Goal: Information Seeking & Learning: Learn about a topic

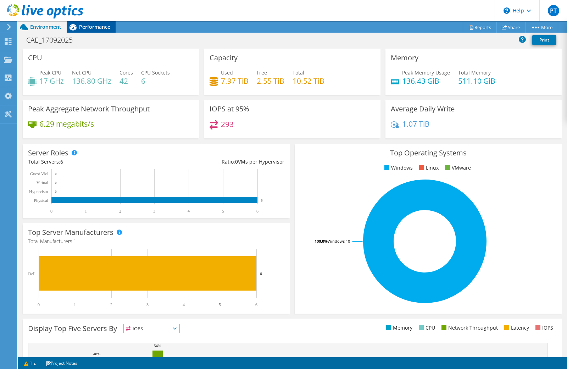
click at [92, 26] on span "Performance" at bounding box center [94, 26] width 31 height 7
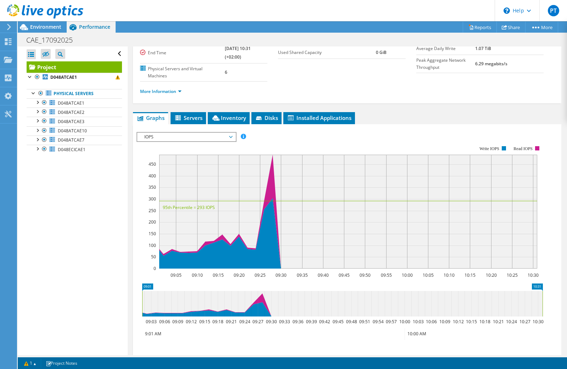
scroll to position [71, 0]
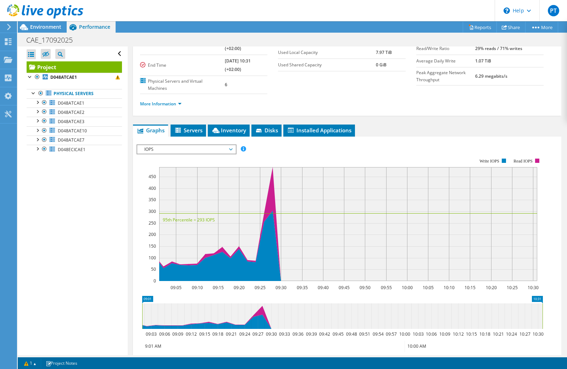
click at [218, 150] on span "IOPS" at bounding box center [186, 149] width 91 height 9
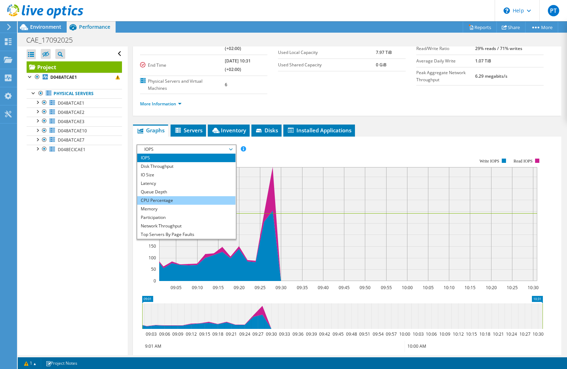
click at [197, 201] on li "CPU Percentage" at bounding box center [186, 200] width 98 height 9
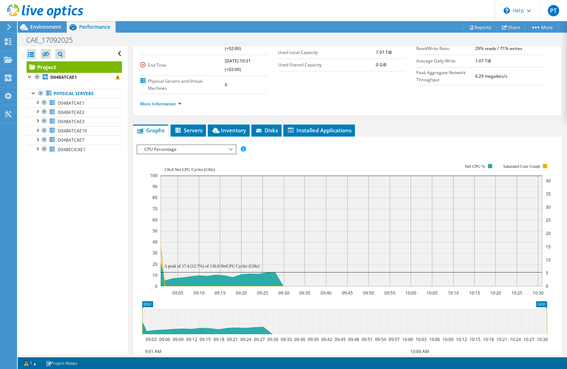
click at [294, 158] on rect at bounding box center [350, 225] width 401 height 142
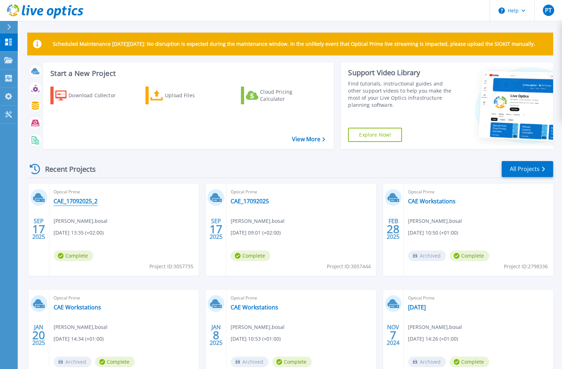
click at [82, 201] on link "CAE_17092025_2" at bounding box center [76, 200] width 44 height 7
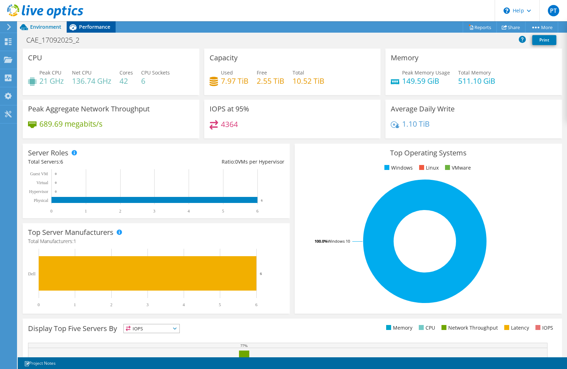
click at [99, 27] on span "Performance" at bounding box center [94, 26] width 31 height 7
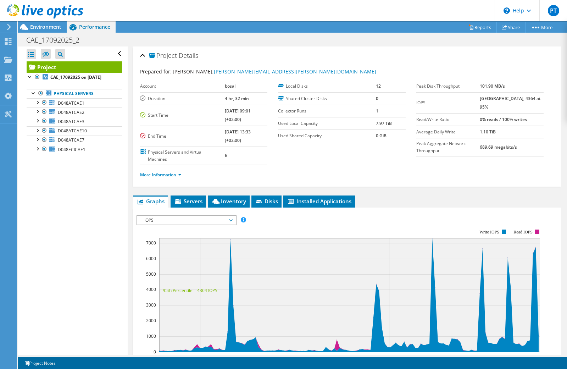
click at [219, 222] on span "IOPS" at bounding box center [186, 220] width 91 height 9
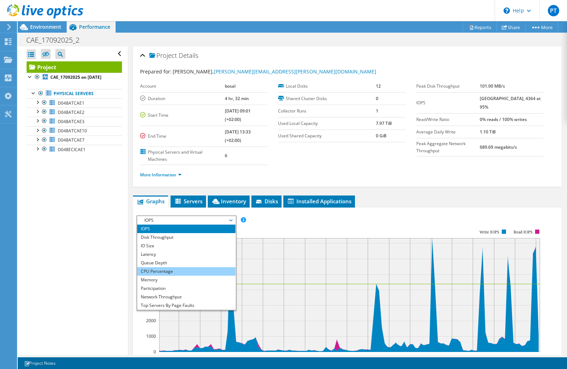
click at [185, 271] on li "CPU Percentage" at bounding box center [186, 271] width 98 height 9
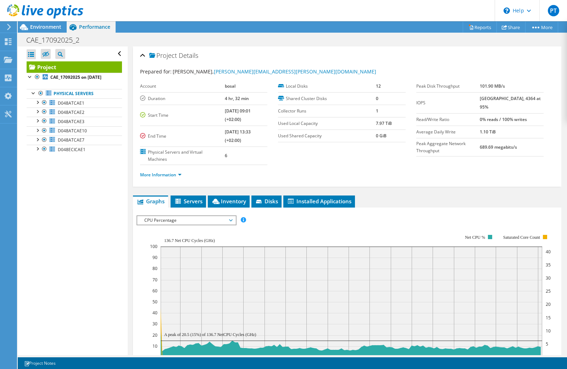
click at [167, 218] on span "CPU Percentage" at bounding box center [186, 220] width 91 height 9
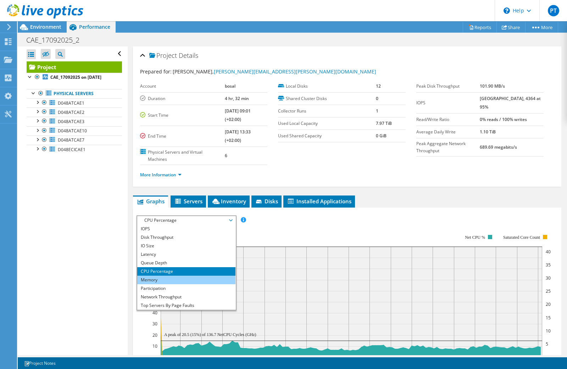
click at [165, 280] on li "Memory" at bounding box center [186, 279] width 98 height 9
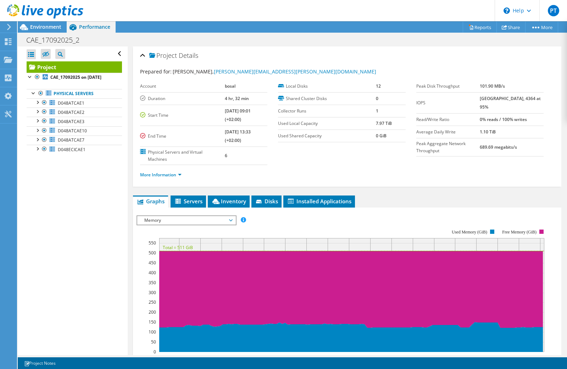
click at [161, 223] on span "Memory" at bounding box center [186, 220] width 91 height 9
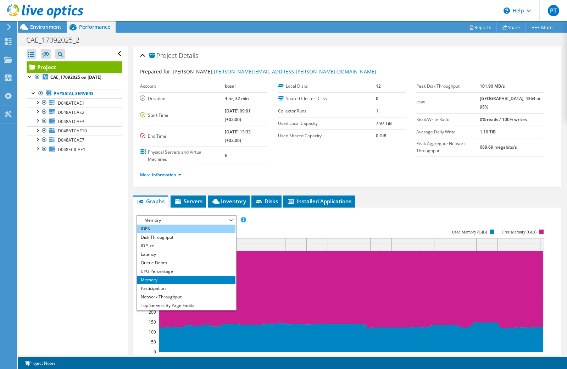
click at [159, 227] on li "IOPS" at bounding box center [186, 228] width 98 height 9
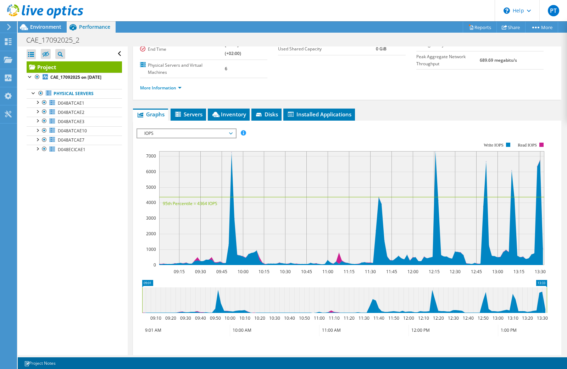
scroll to position [80, 0]
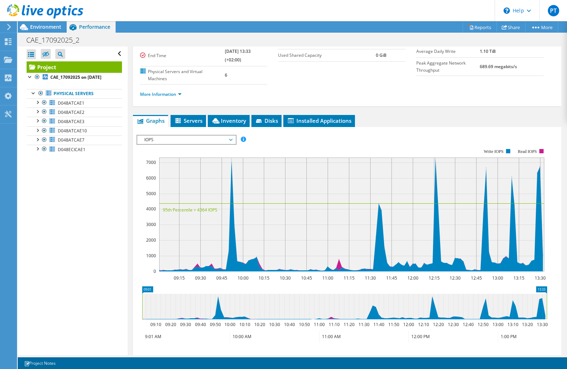
click at [230, 140] on span "IOPS" at bounding box center [186, 139] width 91 height 9
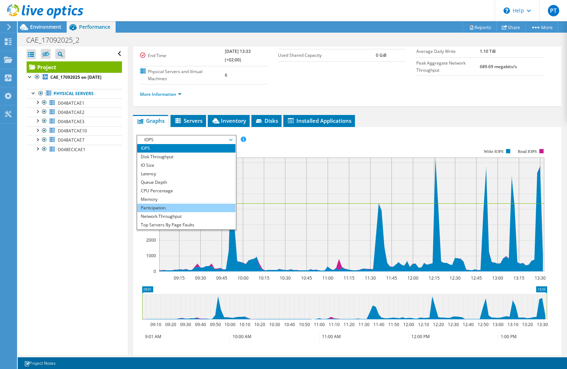
click at [165, 209] on li "Participation" at bounding box center [186, 208] width 98 height 9
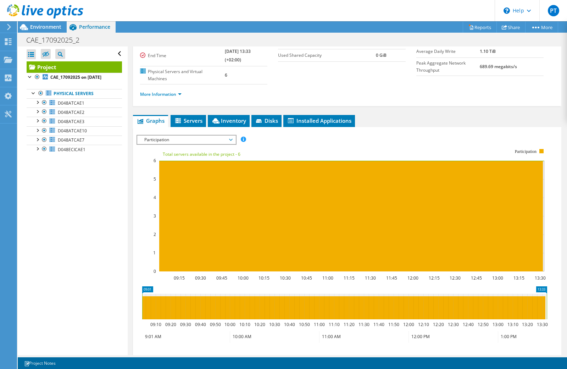
click at [230, 138] on span "Participation" at bounding box center [186, 139] width 91 height 9
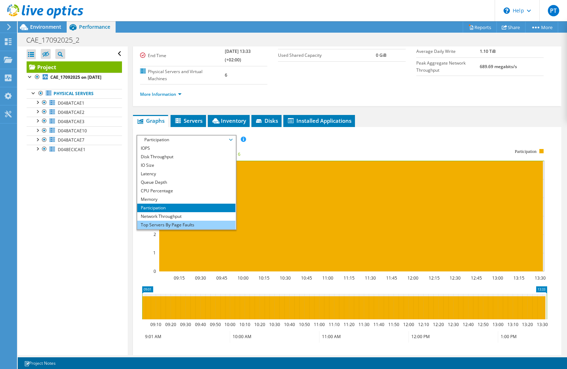
click at [162, 226] on li "Top Servers By Page Faults" at bounding box center [186, 225] width 98 height 9
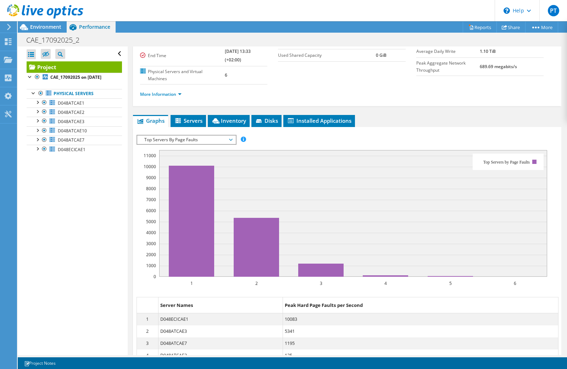
click at [229, 139] on span "Top Servers By Page Faults" at bounding box center [186, 139] width 91 height 9
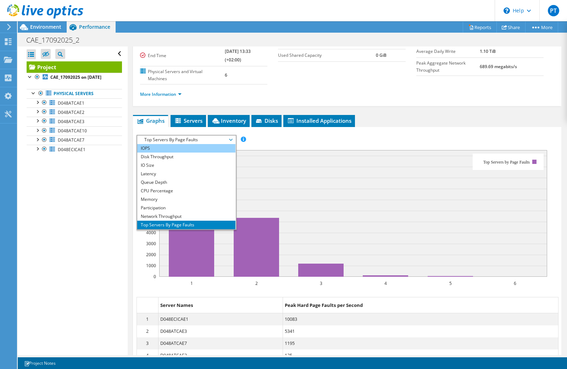
click at [161, 145] on li "IOPS" at bounding box center [186, 148] width 98 height 9
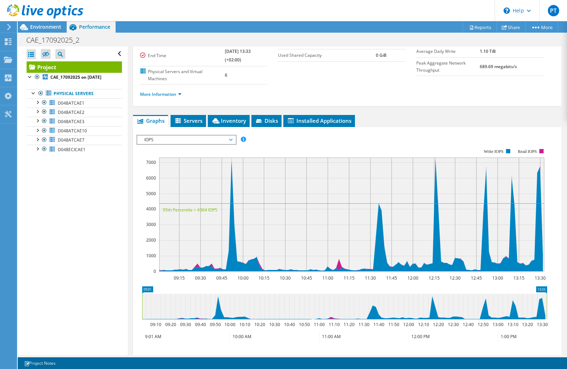
click at [230, 138] on span "IOPS" at bounding box center [186, 139] width 91 height 9
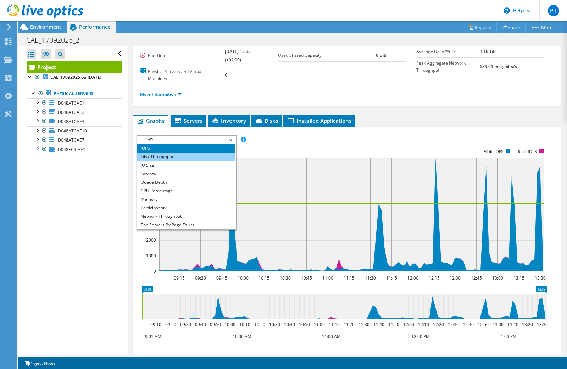
click at [184, 158] on li "Disk Throughput" at bounding box center [186, 156] width 98 height 9
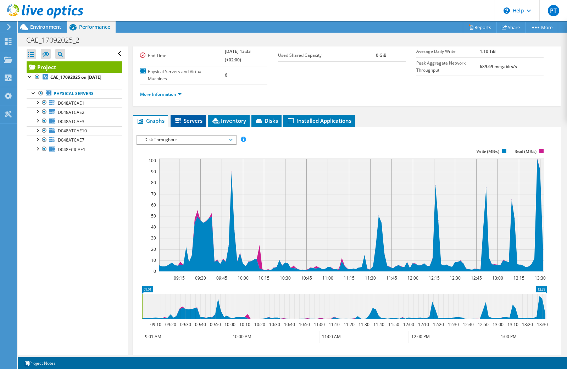
click at [184, 121] on span "Servers" at bounding box center [188, 120] width 28 height 7
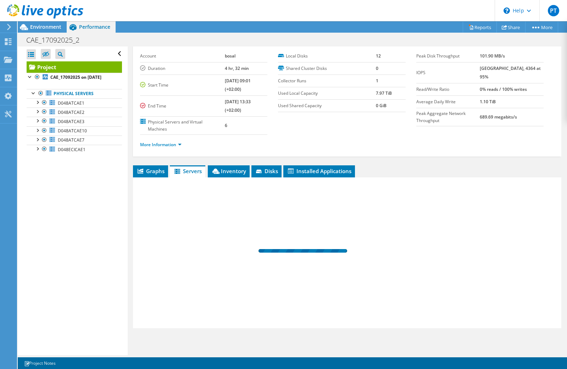
scroll to position [30, 0]
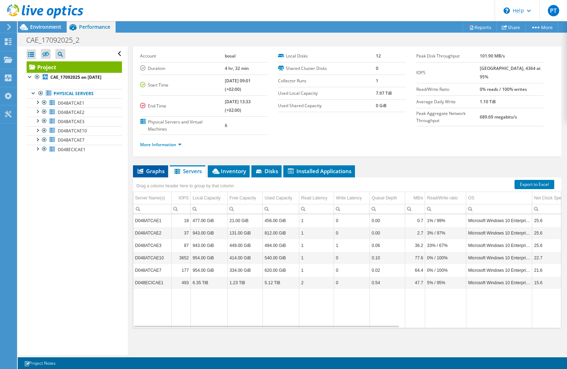
click at [141, 170] on icon at bounding box center [141, 170] width 6 height 5
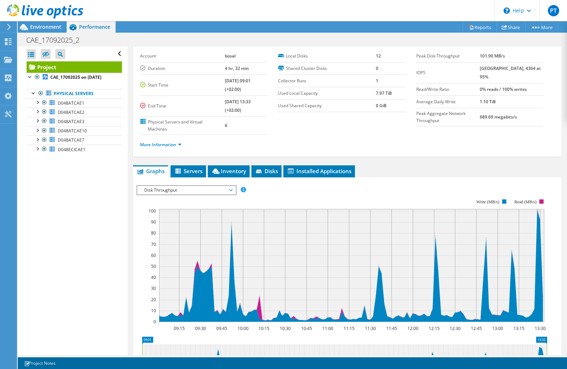
scroll to position [80, 0]
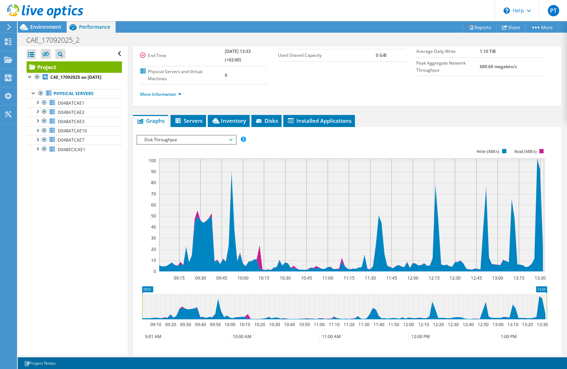
click at [204, 139] on span "Disk Throughput" at bounding box center [186, 139] width 91 height 9
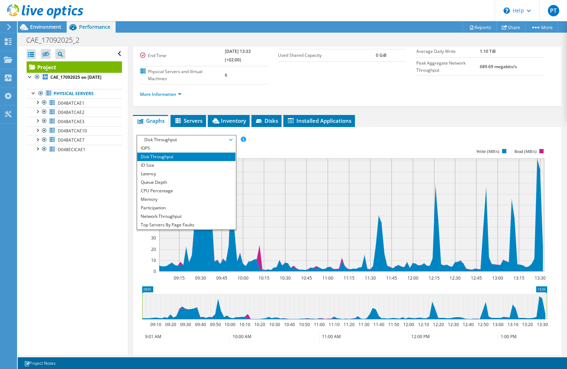
click at [425, 132] on div "IOPS Disk Throughput IO Size Latency Queue Depth CPU Percentage Memory Page Fau…" at bounding box center [347, 254] width 421 height 246
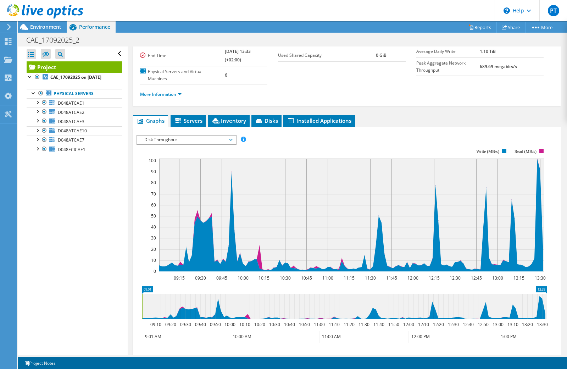
click at [209, 142] on span "Disk Throughput" at bounding box center [186, 139] width 91 height 9
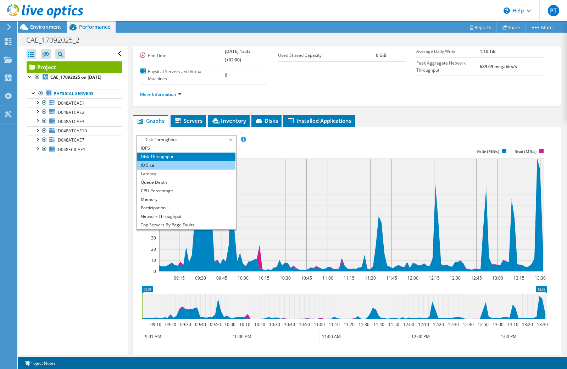
click at [191, 163] on li "IO Size" at bounding box center [186, 165] width 98 height 9
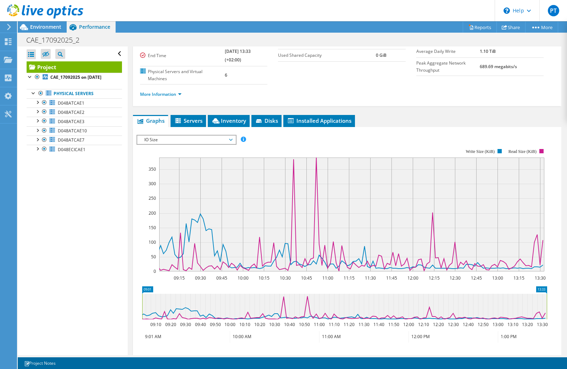
click at [200, 139] on span "IO Size" at bounding box center [186, 139] width 91 height 9
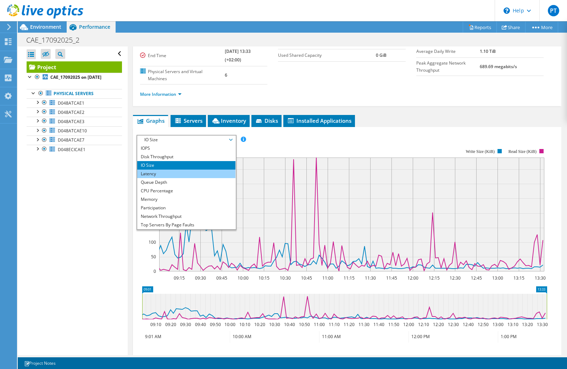
click at [193, 173] on li "Latency" at bounding box center [186, 173] width 98 height 9
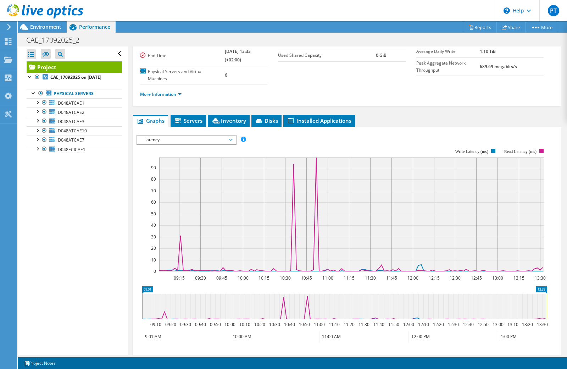
click at [194, 140] on span "Latency" at bounding box center [186, 139] width 91 height 9
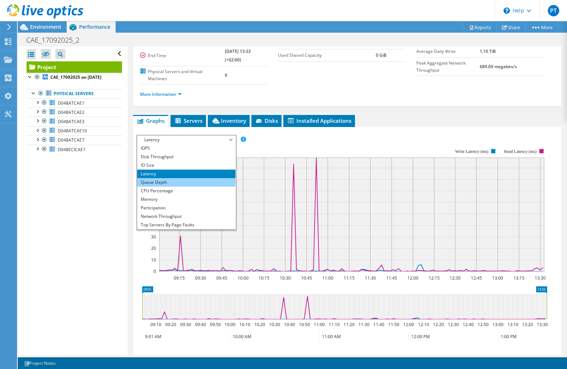
click at [182, 182] on li "Queue Depth" at bounding box center [186, 182] width 98 height 9
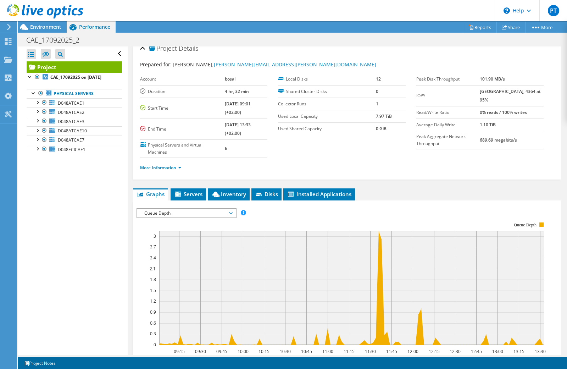
scroll to position [0, 0]
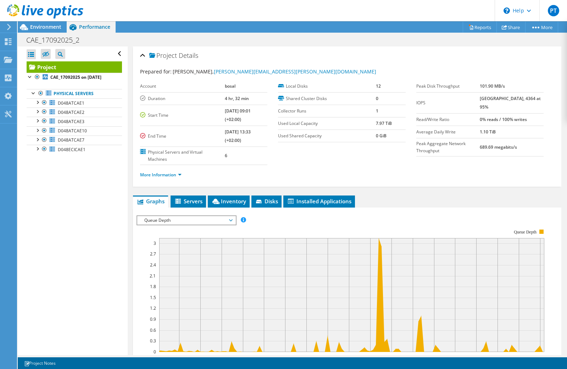
click at [184, 219] on span "Queue Depth" at bounding box center [186, 220] width 91 height 9
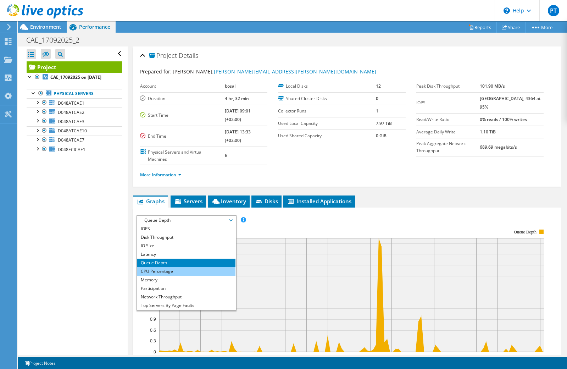
click at [172, 270] on li "CPU Percentage" at bounding box center [186, 271] width 98 height 9
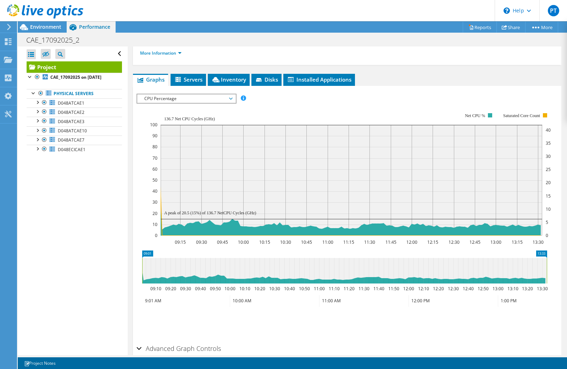
scroll to position [121, 0]
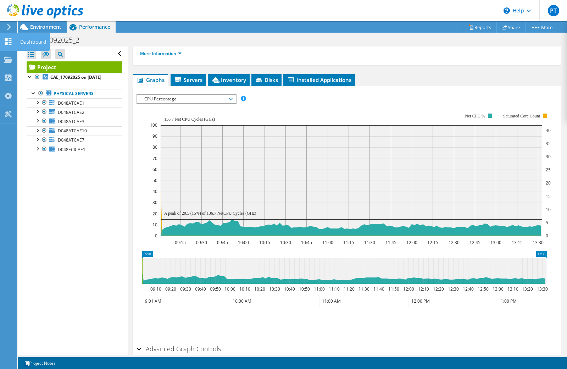
click at [5, 41] on use at bounding box center [8, 41] width 7 height 7
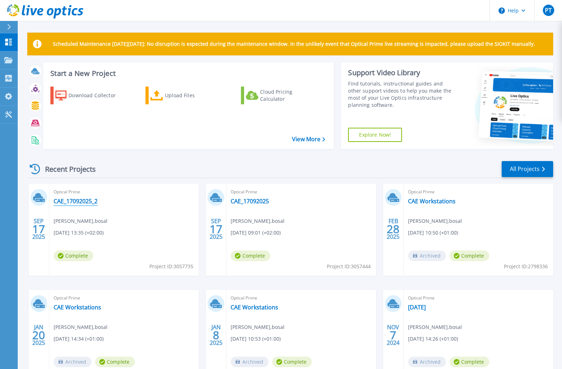
click at [70, 202] on link "CAE_17092025_2" at bounding box center [76, 200] width 44 height 7
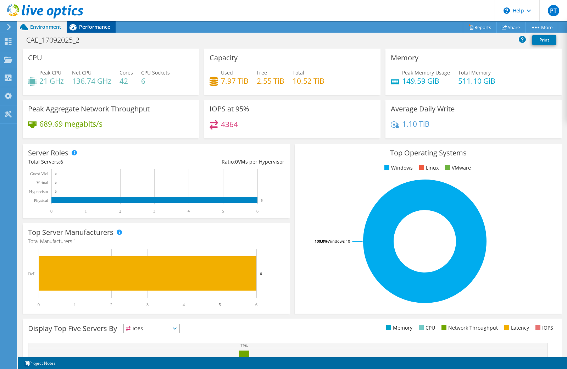
click at [101, 30] on div "Performance" at bounding box center [91, 26] width 49 height 11
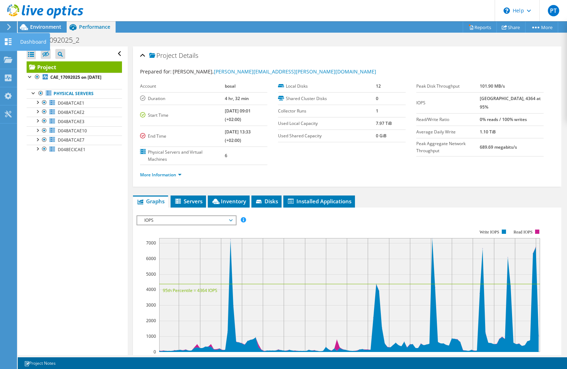
click at [6, 44] on use at bounding box center [8, 41] width 7 height 7
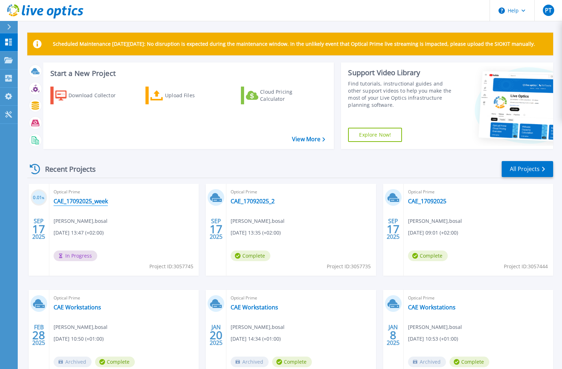
click at [89, 201] on link "CAE_17092025_week" at bounding box center [81, 200] width 54 height 7
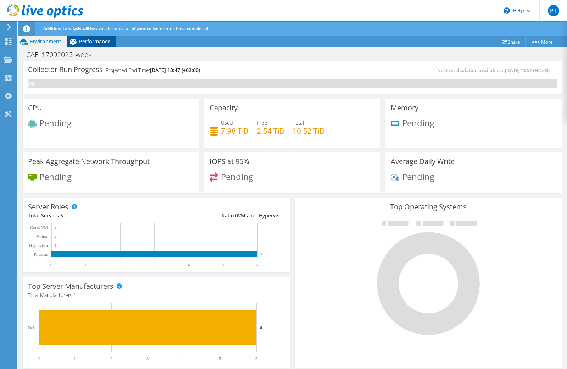
click at [101, 41] on span "Performance" at bounding box center [94, 41] width 31 height 7
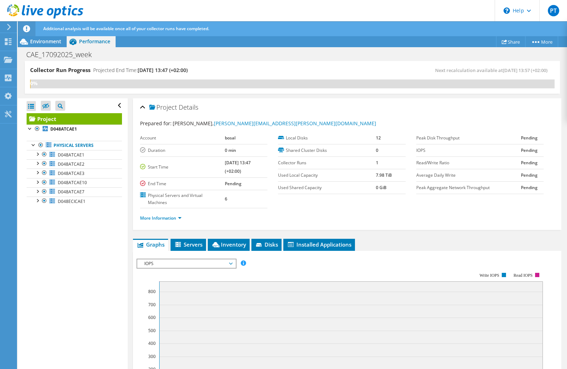
click at [167, 262] on span "IOPS" at bounding box center [186, 263] width 91 height 9
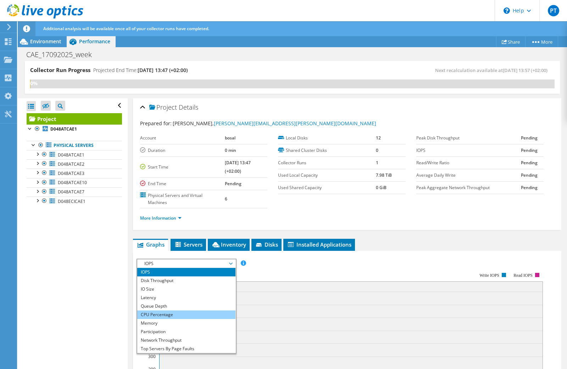
click at [162, 316] on li "CPU Percentage" at bounding box center [186, 314] width 98 height 9
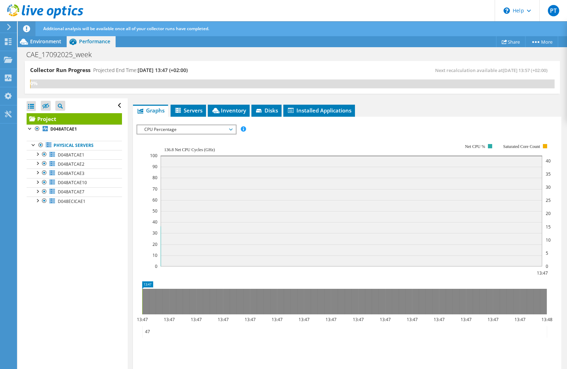
scroll to position [115, 0]
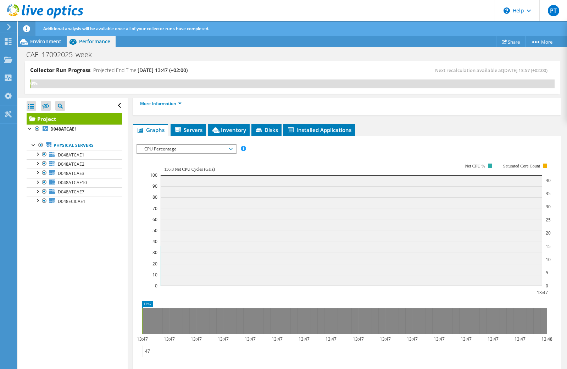
drag, startPoint x: 62, startPoint y: 28, endPoint x: 72, endPoint y: 28, distance: 10.3
click at [63, 28] on span "Additional analysis will be available once all of your collector runs have comp…" at bounding box center [126, 29] width 166 height 6
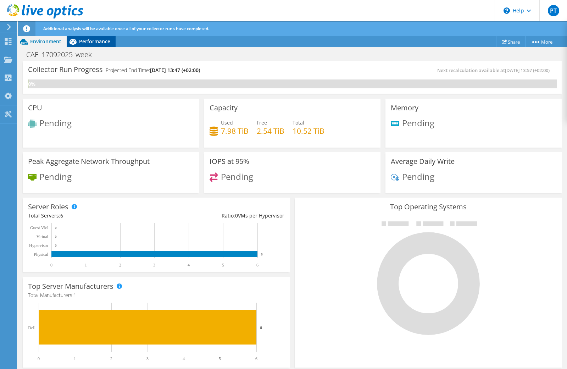
click at [92, 44] on span "Performance" at bounding box center [94, 41] width 31 height 7
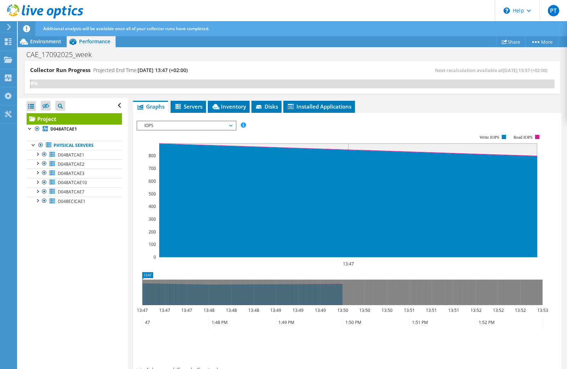
scroll to position [142, 0]
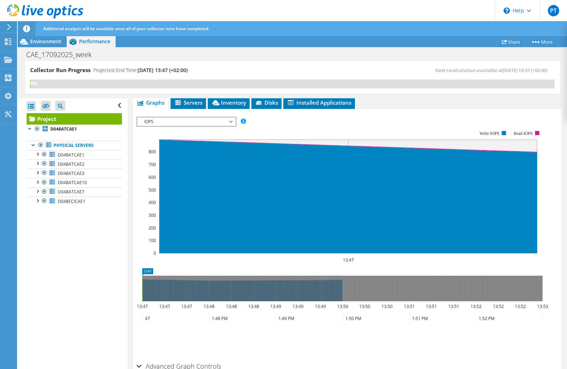
click at [227, 121] on span "IOPS" at bounding box center [186, 121] width 91 height 9
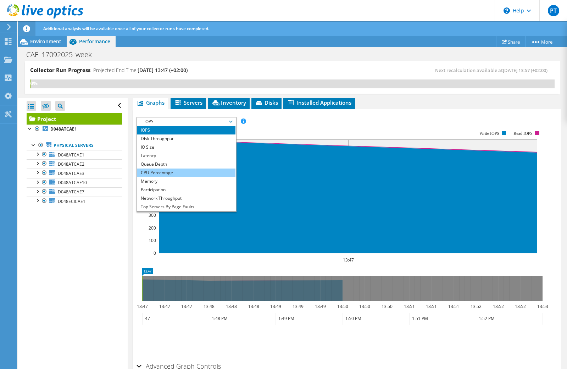
click at [181, 169] on li "CPU Percentage" at bounding box center [186, 172] width 98 height 9
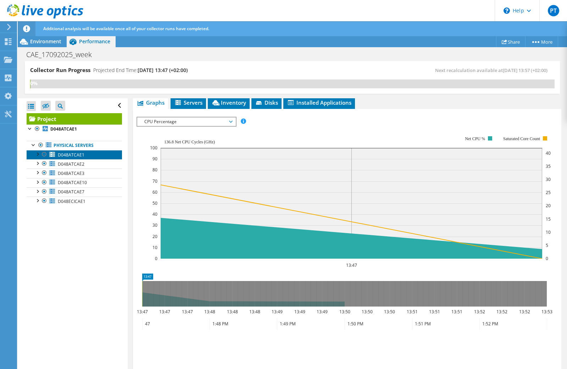
click at [56, 154] on link "D048ATCAE1" at bounding box center [74, 154] width 95 height 9
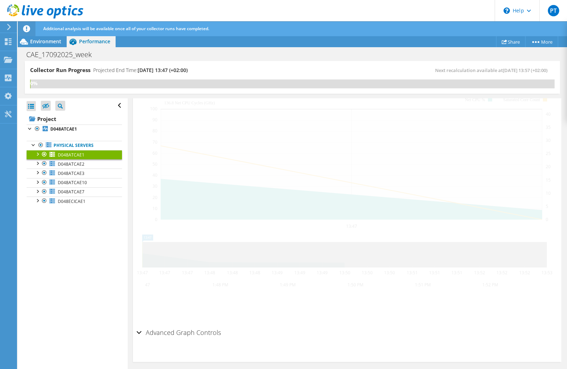
scroll to position [103, 0]
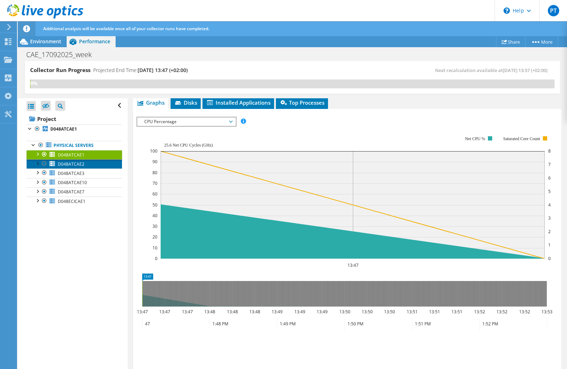
click at [60, 164] on span "D048ATCAE2" at bounding box center [71, 164] width 27 height 6
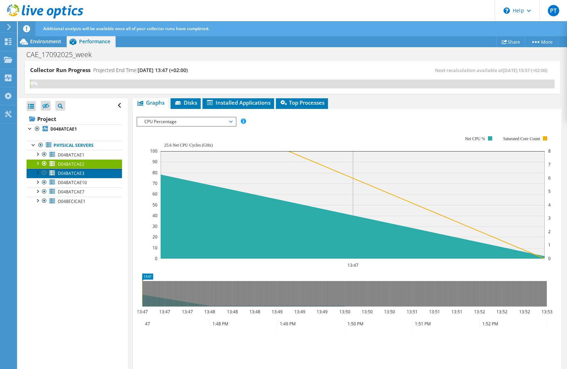
click at [63, 173] on span "D048ATCAE3" at bounding box center [71, 173] width 27 height 6
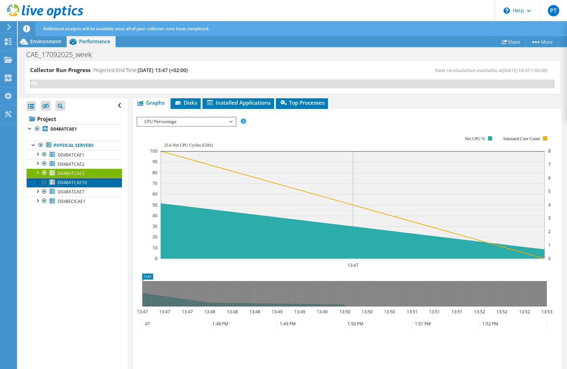
click at [64, 182] on span "D048ATCAE10" at bounding box center [72, 182] width 29 height 6
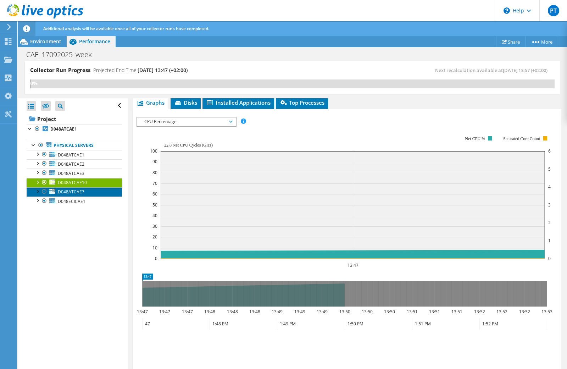
click at [67, 190] on span "D048ATCAE7" at bounding box center [71, 192] width 27 height 6
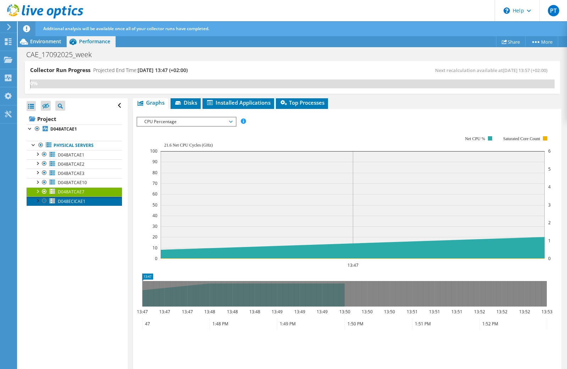
click at [69, 202] on span "D048ECICAE1" at bounding box center [72, 201] width 28 height 6
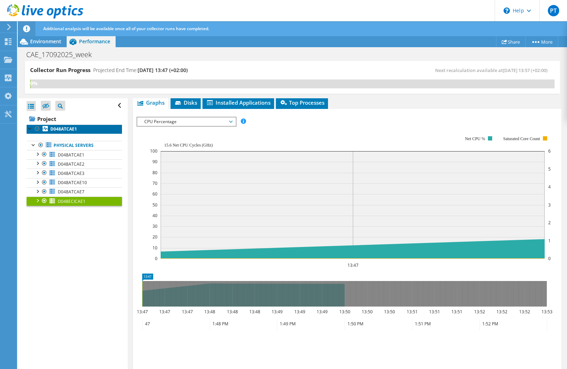
click at [65, 128] on b "D048ATCAE1" at bounding box center [63, 129] width 27 height 6
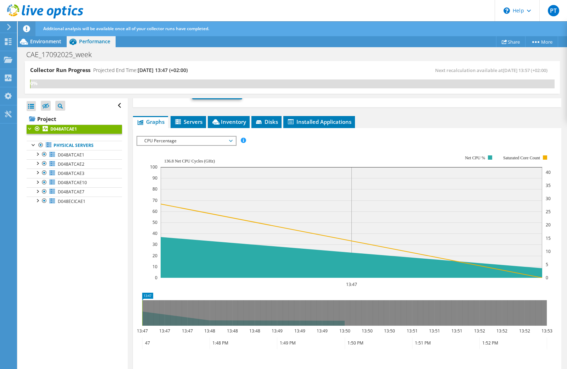
scroll to position [122, 0]
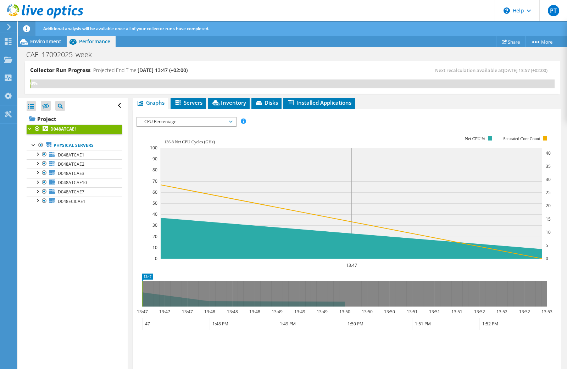
drag, startPoint x: 58, startPoint y: 126, endPoint x: 54, endPoint y: 129, distance: 5.1
click at [54, 129] on b "D048ATCAE1" at bounding box center [63, 129] width 27 height 6
click at [89, 144] on link "Physical Servers" at bounding box center [74, 145] width 95 height 9
click at [74, 144] on link "Physical Servers" at bounding box center [74, 145] width 95 height 9
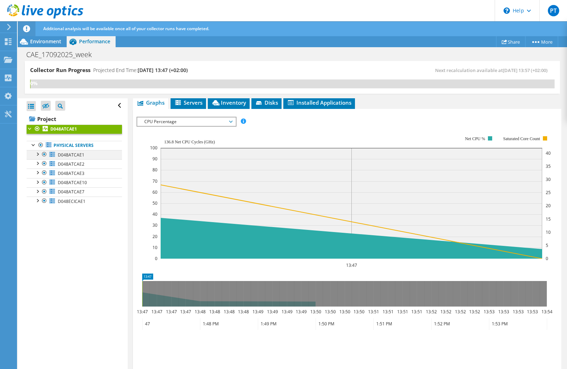
click at [45, 154] on div at bounding box center [44, 154] width 7 height 9
click at [42, 155] on div at bounding box center [44, 154] width 7 height 9
click at [39, 155] on div at bounding box center [37, 153] width 7 height 7
click at [71, 173] on link "Network Interfaces" at bounding box center [74, 172] width 95 height 9
click at [42, 173] on div at bounding box center [40, 171] width 7 height 7
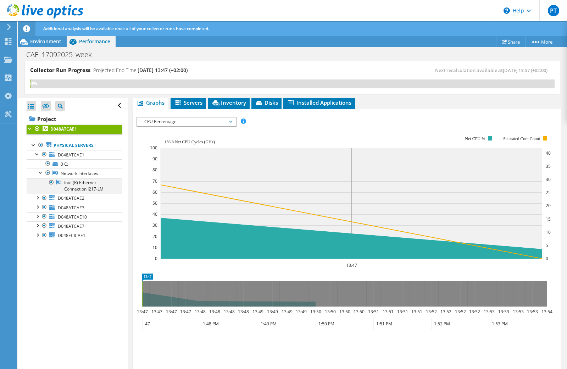
click at [54, 181] on div at bounding box center [51, 182] width 7 height 9
click at [86, 184] on link "Intel(R) Ethernet Connection I217-LM" at bounding box center [74, 186] width 95 height 16
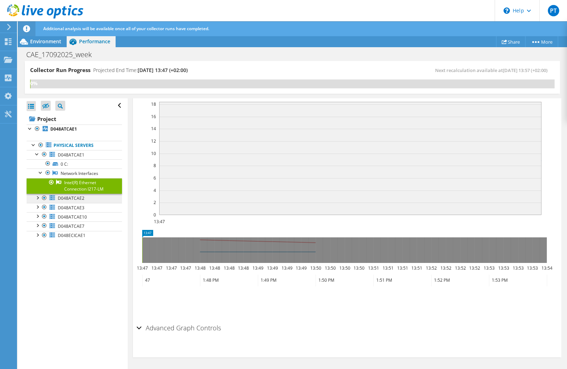
scroll to position [78, 0]
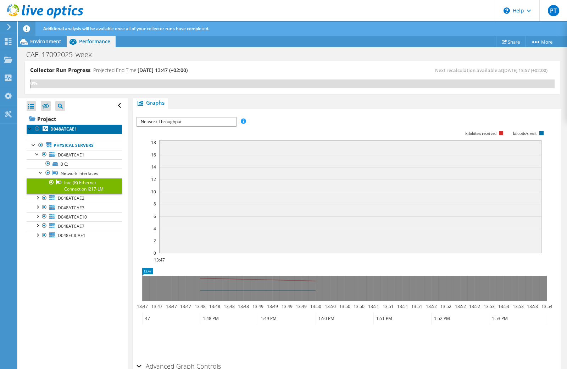
click at [52, 126] on b "D048ATCAE1" at bounding box center [63, 129] width 27 height 6
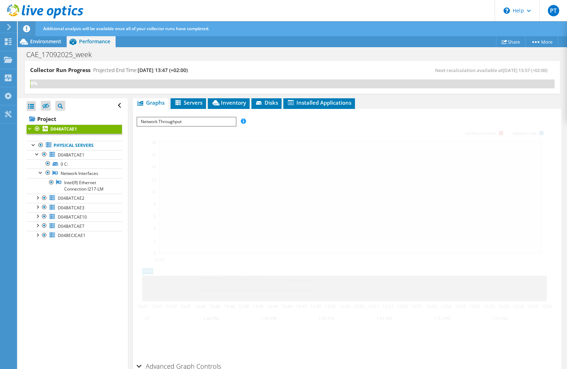
scroll to position [122, 0]
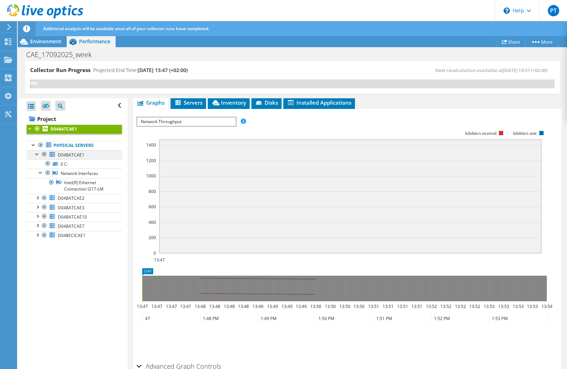
click at [36, 156] on div at bounding box center [37, 153] width 7 height 7
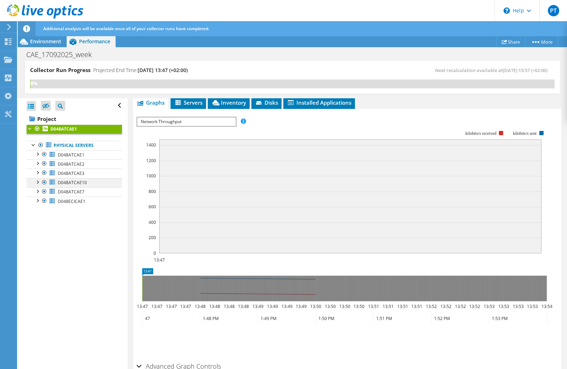
click at [38, 182] on div at bounding box center [37, 181] width 7 height 7
click at [36, 191] on div at bounding box center [37, 190] width 7 height 7
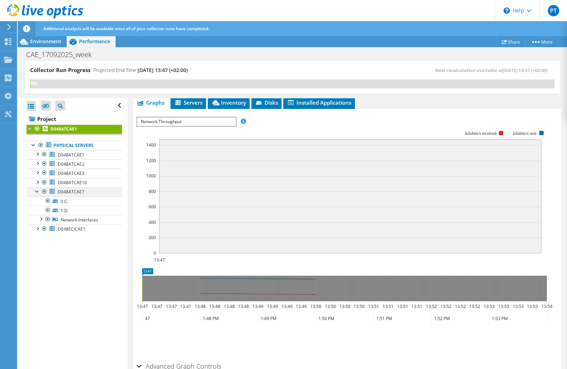
click at [36, 191] on div at bounding box center [37, 190] width 7 height 7
click at [37, 202] on div at bounding box center [37, 199] width 7 height 7
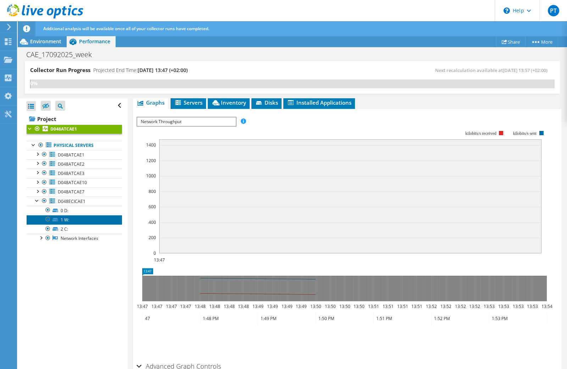
click at [74, 218] on link "1 W:" at bounding box center [74, 219] width 95 height 9
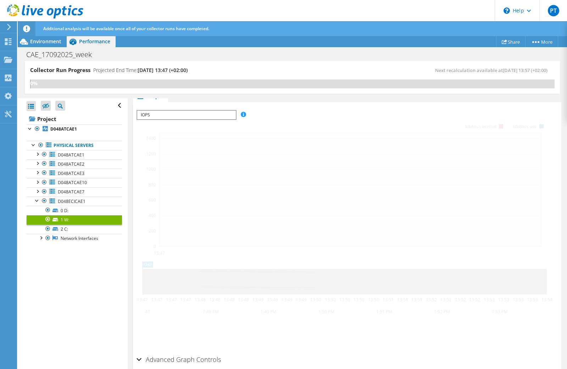
scroll to position [115, 0]
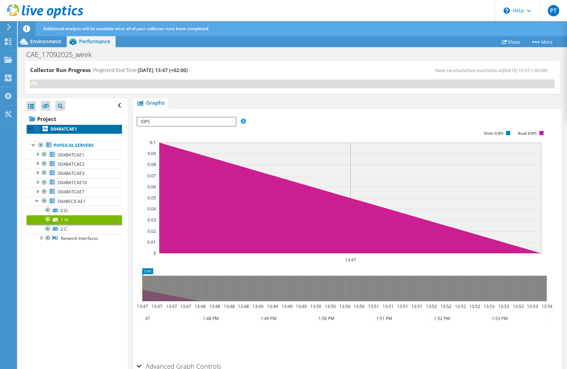
click at [57, 128] on b "D048ATCAE1" at bounding box center [63, 129] width 27 height 6
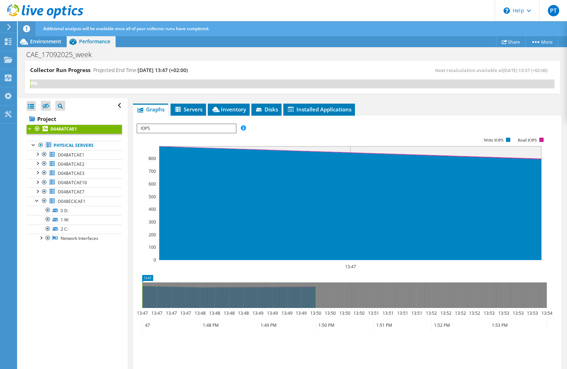
scroll to position [122, 0]
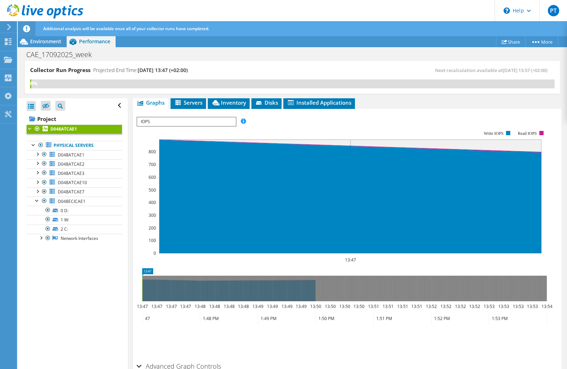
click at [179, 121] on span "IOPS" at bounding box center [186, 121] width 98 height 9
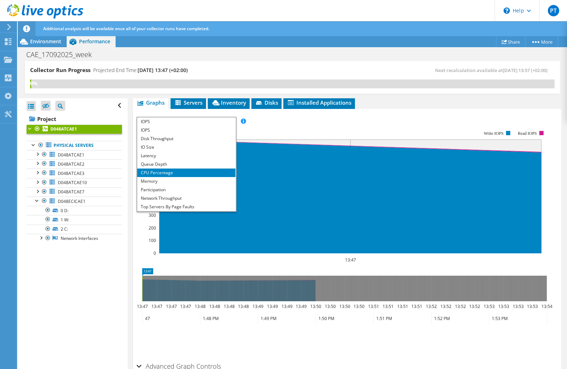
click at [157, 172] on li "CPU Percentage" at bounding box center [186, 172] width 98 height 9
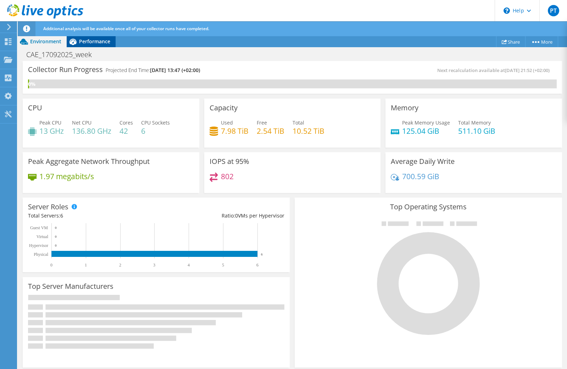
click at [104, 40] on span "Performance" at bounding box center [94, 41] width 31 height 7
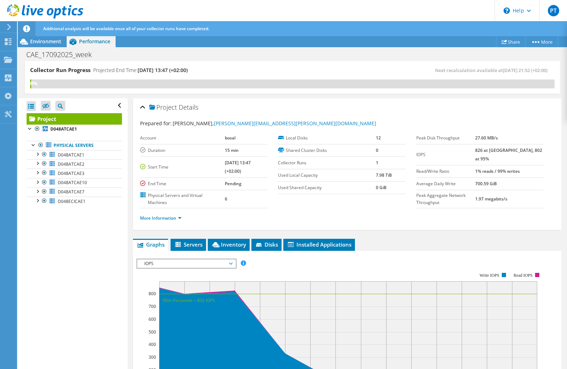
click at [184, 264] on span "IOPS" at bounding box center [186, 263] width 91 height 9
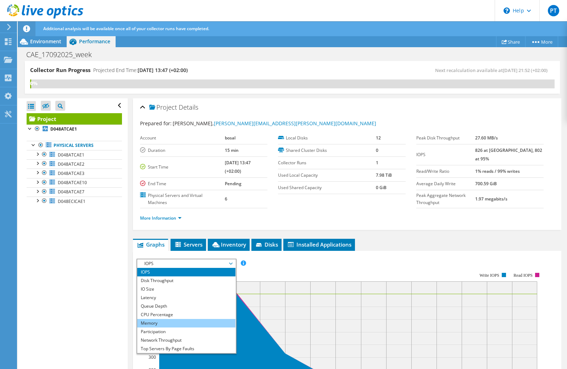
click at [175, 323] on li "Memory" at bounding box center [186, 323] width 98 height 9
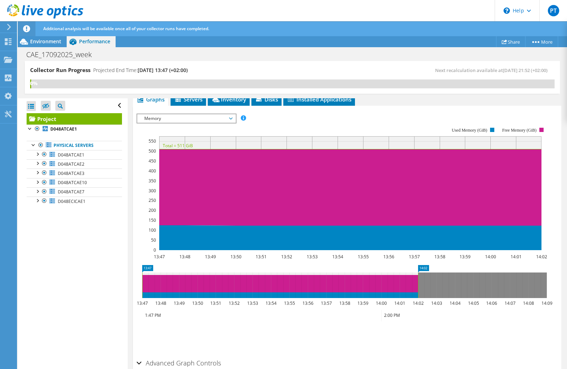
scroll to position [145, 0]
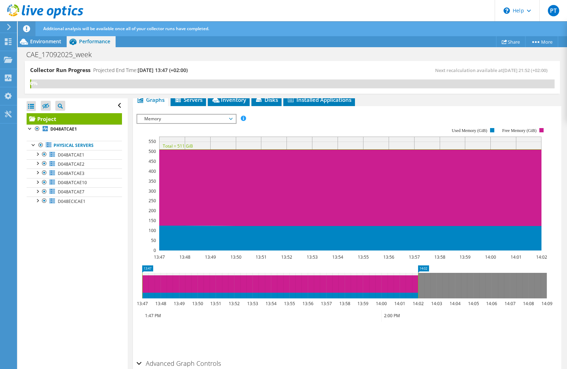
click at [198, 120] on span "Memory" at bounding box center [186, 119] width 91 height 9
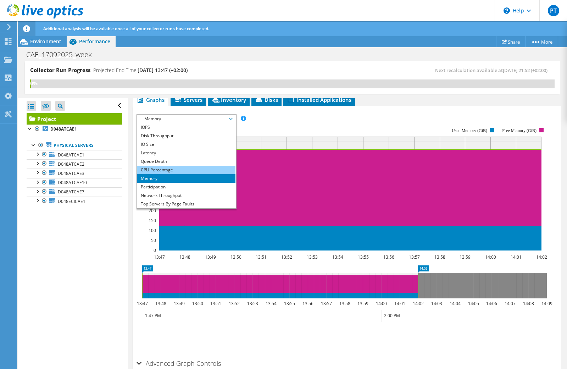
click at [166, 172] on li "CPU Percentage" at bounding box center [186, 170] width 98 height 9
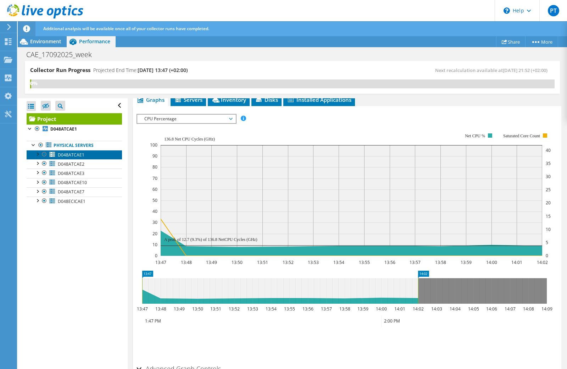
click at [69, 154] on span "D048ATCAE1" at bounding box center [71, 155] width 27 height 6
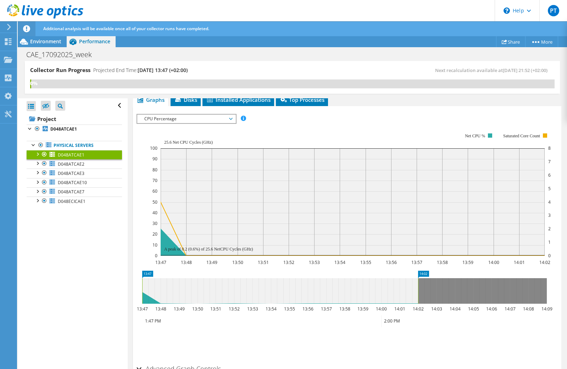
scroll to position [106, 0]
click at [68, 166] on span "D048ATCAE2" at bounding box center [71, 164] width 27 height 6
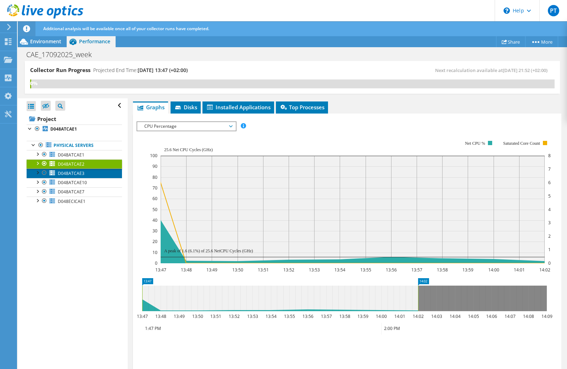
click at [66, 174] on span "D048ATCAE3" at bounding box center [71, 173] width 27 height 6
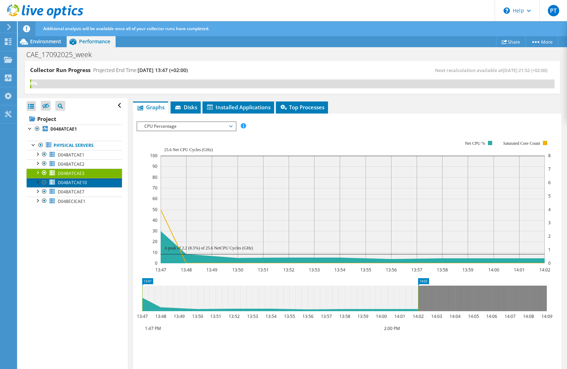
click at [66, 186] on link "D048ATCAE10" at bounding box center [74, 182] width 95 height 9
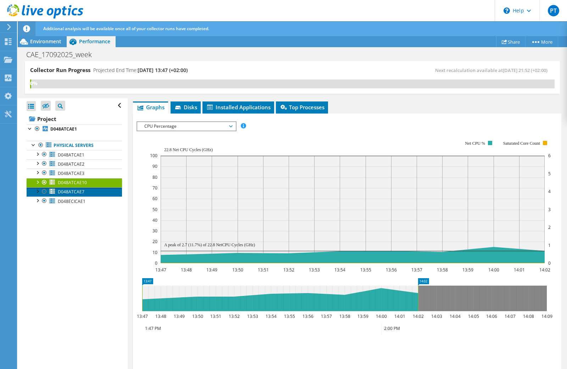
click at [65, 194] on span "D048ATCAE7" at bounding box center [71, 192] width 27 height 6
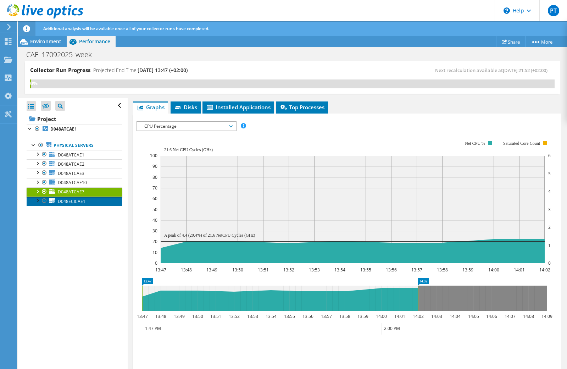
click at [64, 203] on span "D048ECICAE1" at bounding box center [72, 201] width 28 height 6
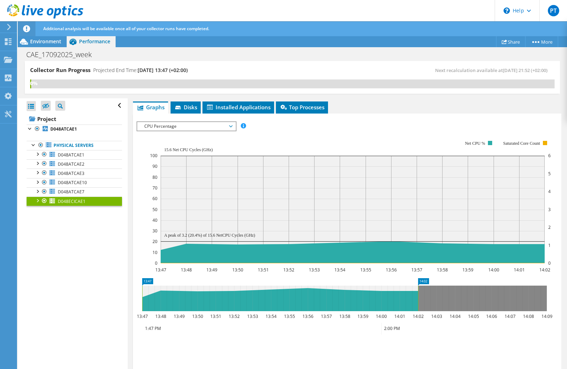
click at [176, 122] on span "CPU Percentage" at bounding box center [186, 126] width 91 height 9
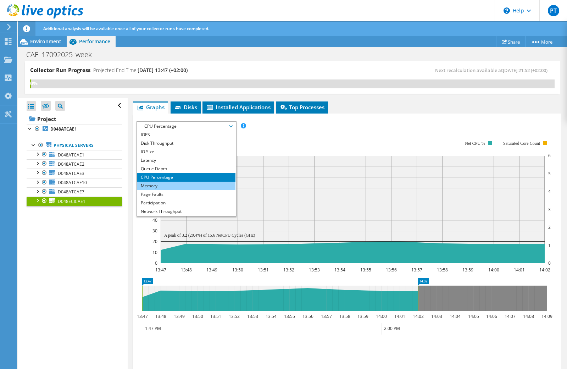
click at [168, 182] on li "Memory" at bounding box center [186, 186] width 98 height 9
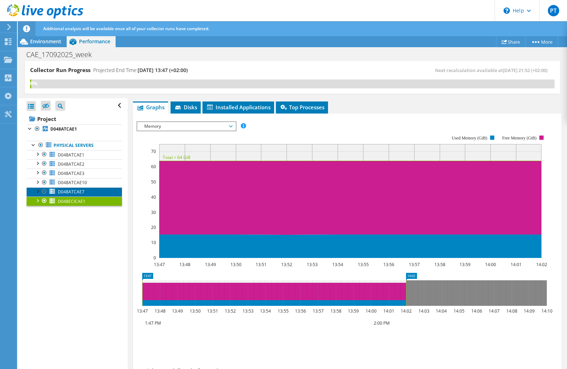
click at [87, 190] on link "D048ATCAE7" at bounding box center [74, 191] width 95 height 9
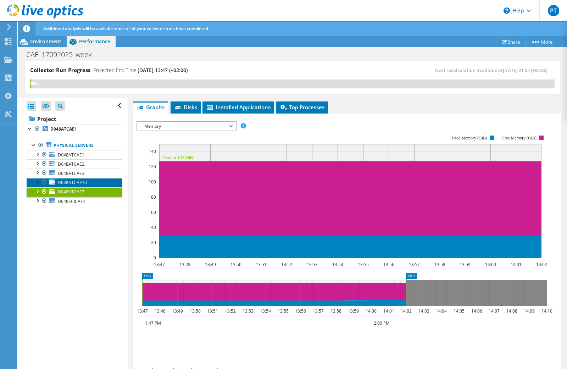
click at [87, 185] on link "D048ATCAE10" at bounding box center [74, 182] width 95 height 9
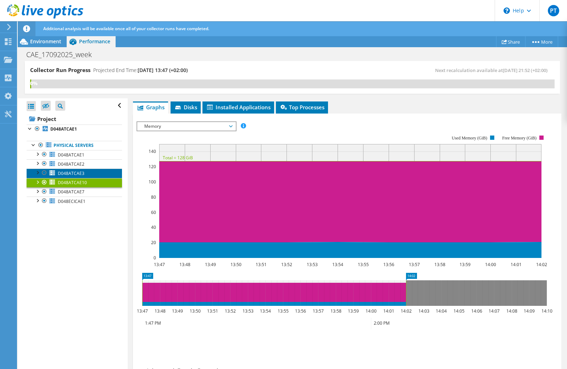
click at [85, 176] on link "D048ATCAE3" at bounding box center [74, 172] width 95 height 9
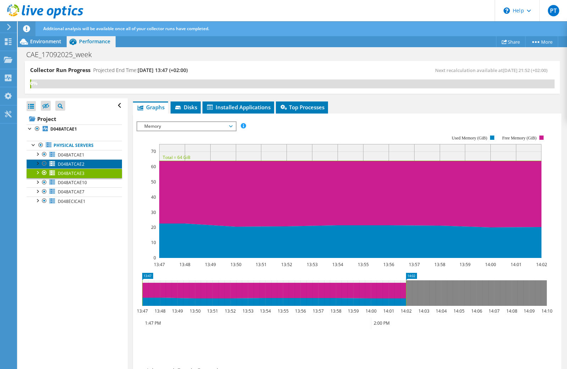
click at [87, 166] on link "D048ATCAE2" at bounding box center [74, 163] width 95 height 9
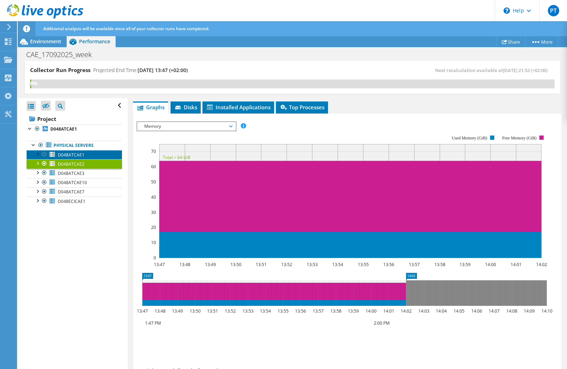
click at [89, 154] on link "D048ATCAE1" at bounding box center [74, 154] width 95 height 9
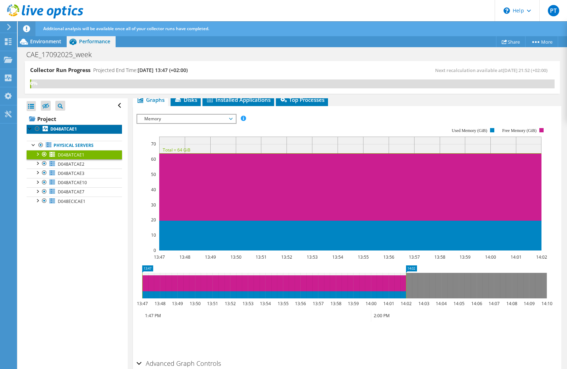
click at [65, 127] on b "D048ATCAE1" at bounding box center [63, 129] width 27 height 6
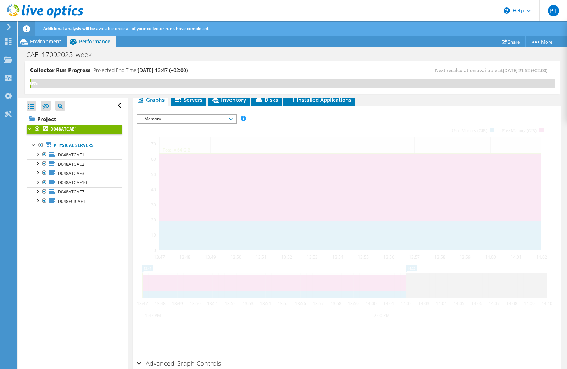
scroll to position [125, 0]
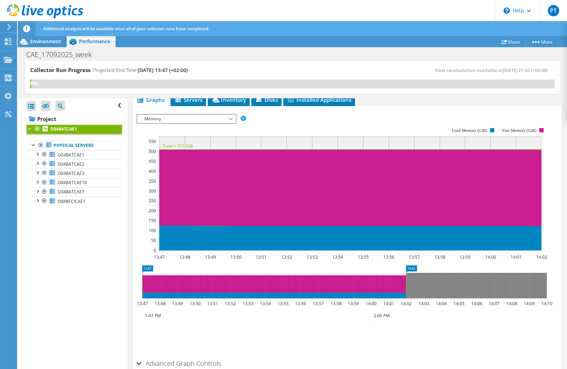
click at [191, 119] on span "Memory" at bounding box center [186, 119] width 91 height 9
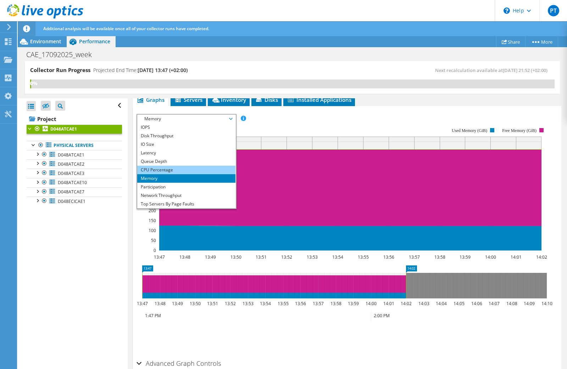
click at [173, 170] on li "CPU Percentage" at bounding box center [186, 170] width 98 height 9
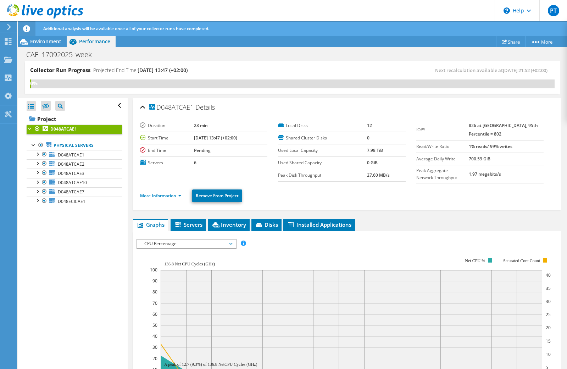
scroll to position [106, 0]
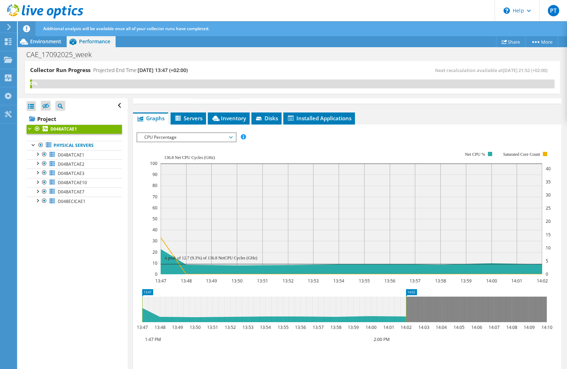
click at [77, 261] on div "Open All Close All Hide Excluded Nodes Project Tree Filter" at bounding box center [73, 233] width 110 height 271
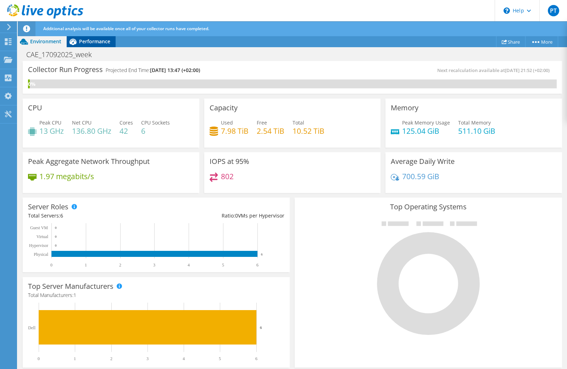
click at [94, 42] on span "Performance" at bounding box center [94, 41] width 31 height 7
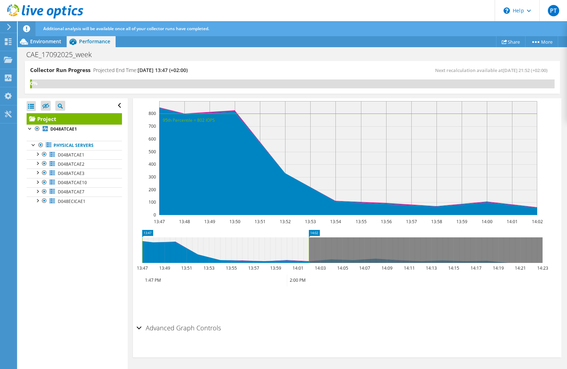
scroll to position [145, 0]
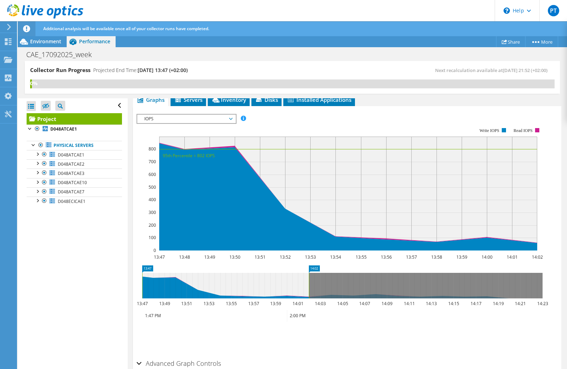
click at [199, 118] on span "IOPS" at bounding box center [186, 119] width 91 height 9
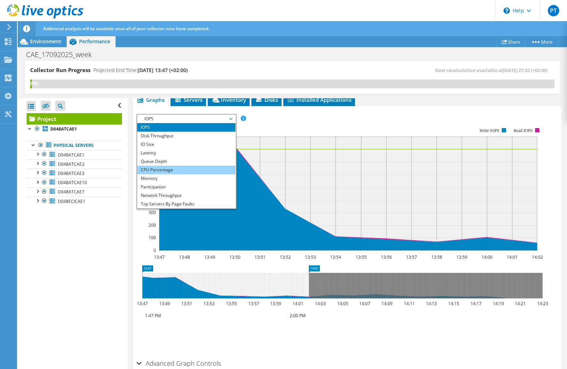
click at [179, 168] on li "CPU Percentage" at bounding box center [186, 170] width 98 height 9
